Goal: Transaction & Acquisition: Subscribe to service/newsletter

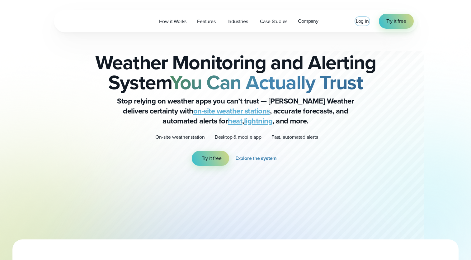
drag, startPoint x: 0, startPoint y: 0, endPoint x: 358, endPoint y: 21, distance: 358.5
click at [358, 21] on span "Log in" at bounding box center [362, 20] width 13 height 7
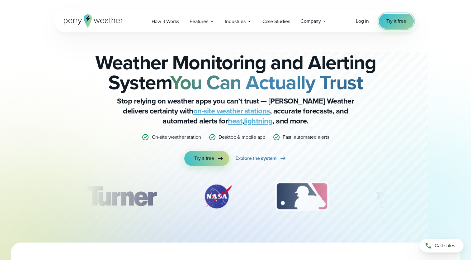
click at [394, 23] on span "Try it free" at bounding box center [396, 20] width 20 height 7
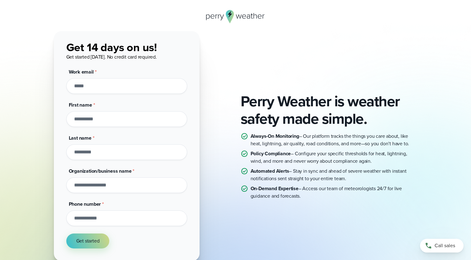
scroll to position [31, 0]
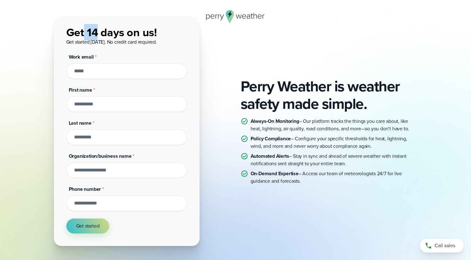
drag, startPoint x: 97, startPoint y: 35, endPoint x: 83, endPoint y: 33, distance: 13.6
click at [83, 33] on span "Get 14 days on us!" at bounding box center [111, 32] width 91 height 16
drag, startPoint x: 83, startPoint y: 33, endPoint x: 167, endPoint y: 23, distance: 84.0
click at [164, 24] on div "Get 14 days on us! Get started today. No credit card required." at bounding box center [126, 35] width 121 height 22
